Goal: Task Accomplishment & Management: Manage account settings

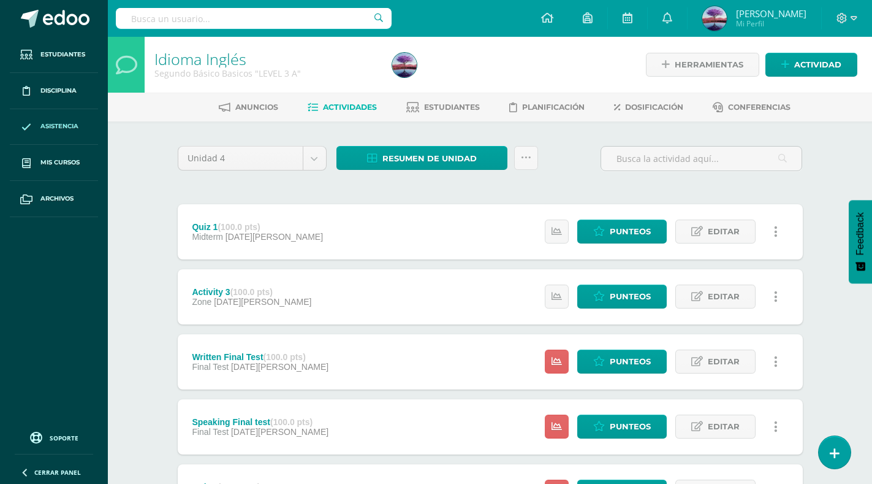
click at [76, 125] on span "Asistencia" at bounding box center [59, 126] width 38 height 10
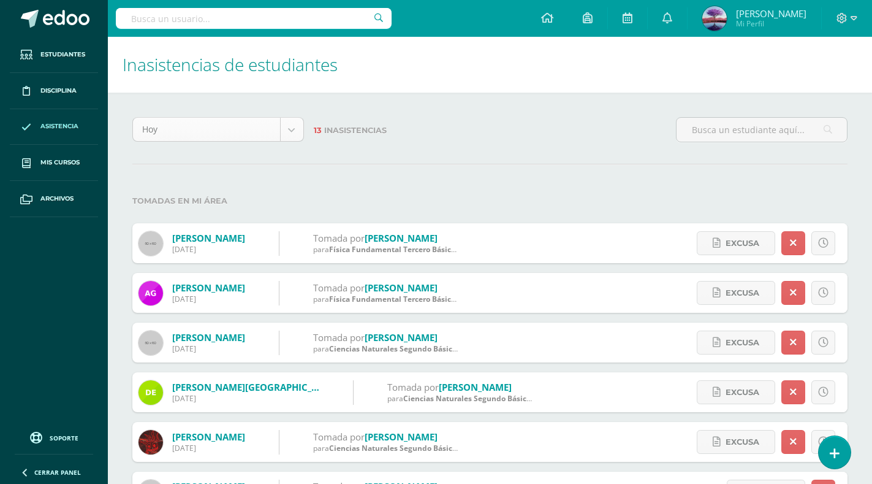
click at [284, 138] on body "Estudiantes Disciplina Asistencia Mis cursos Archivos Soporte Centro de ayuda Ú…" at bounding box center [436, 387] width 872 height 775
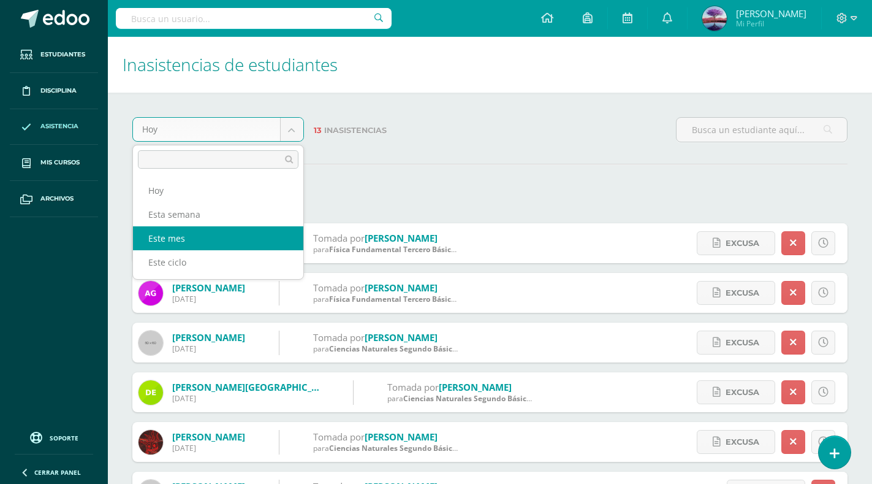
select select "month"
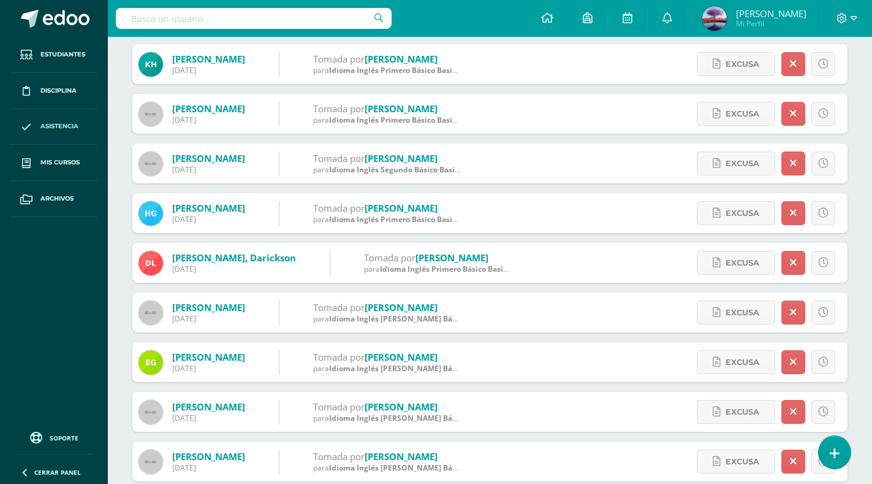
scroll to position [1348, 0]
